Goal: Task Accomplishment & Management: Manage account settings

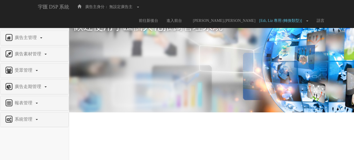
click at [28, 24] on link "權限管理" at bounding box center [34, 21] width 60 height 9
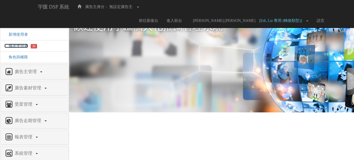
click at [18, 46] on span "修改使用者" at bounding box center [16, 46] width 24 height 4
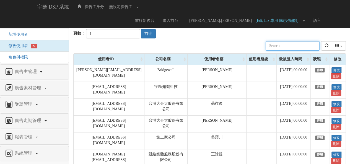
click at [295, 47] on input "text" at bounding box center [292, 45] width 54 height 9
type input "ㄐ"
paste input "[EMAIL_ADDRESS][DOMAIN_NAME]"
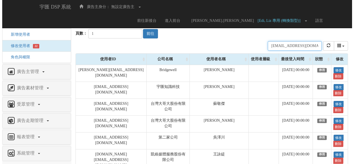
scroll to position [0, 30]
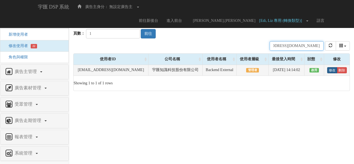
type input "[EMAIL_ADDRESS][DOMAIN_NAME]"
click at [335, 69] on link "修改" at bounding box center [332, 70] width 10 height 6
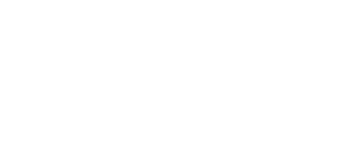
select select "Manager"
select select "69"
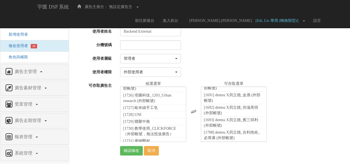
scroll to position [12074, 0]
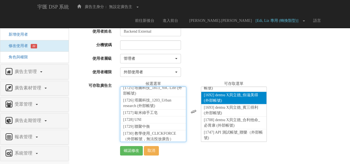
scroll to position [174, 0]
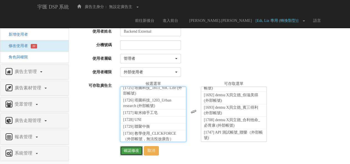
click at [130, 149] on input "確認修改" at bounding box center [131, 150] width 23 height 9
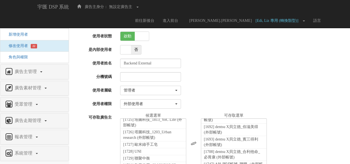
scroll to position [32, 0]
